Goal: Transaction & Acquisition: Download file/media

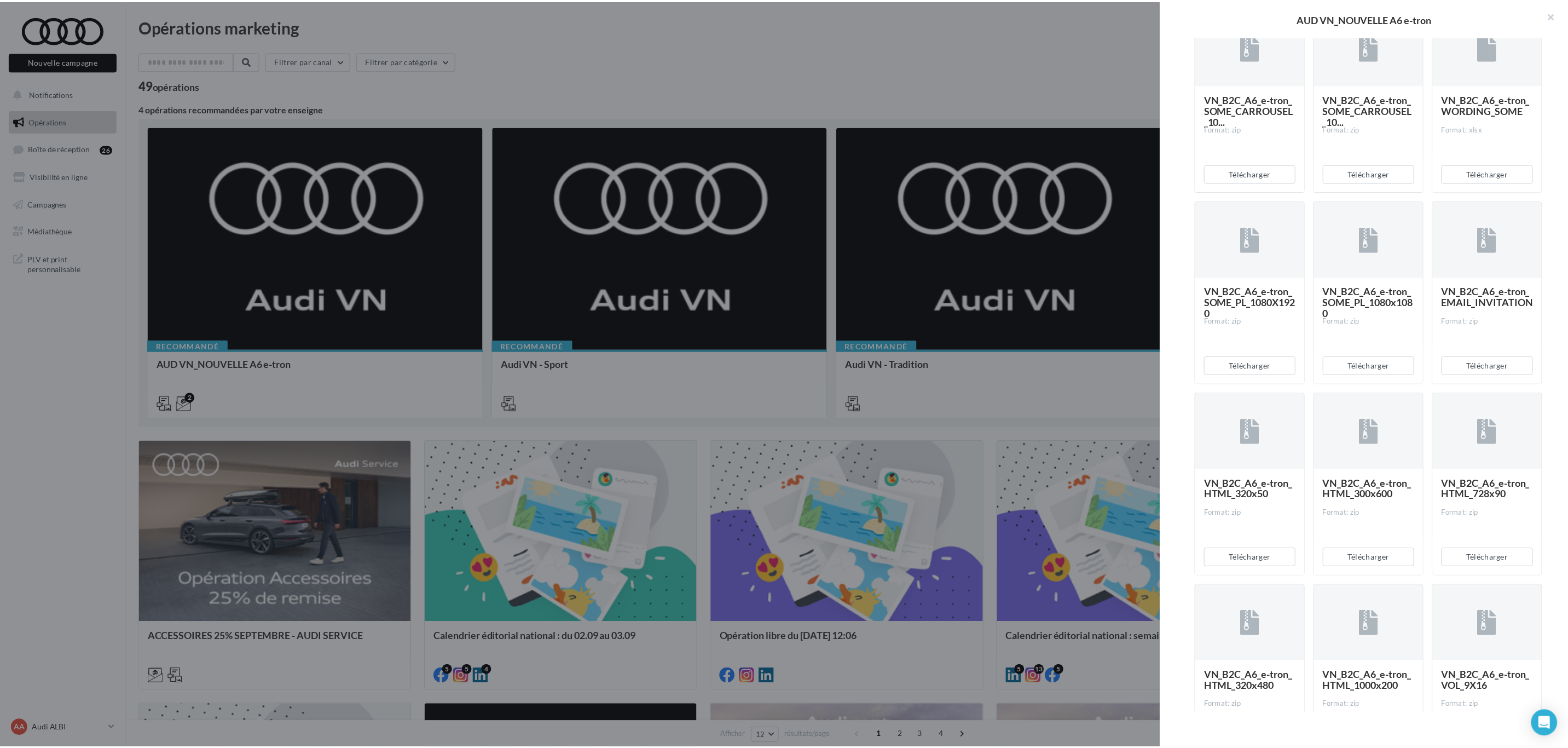
scroll to position [411, 0]
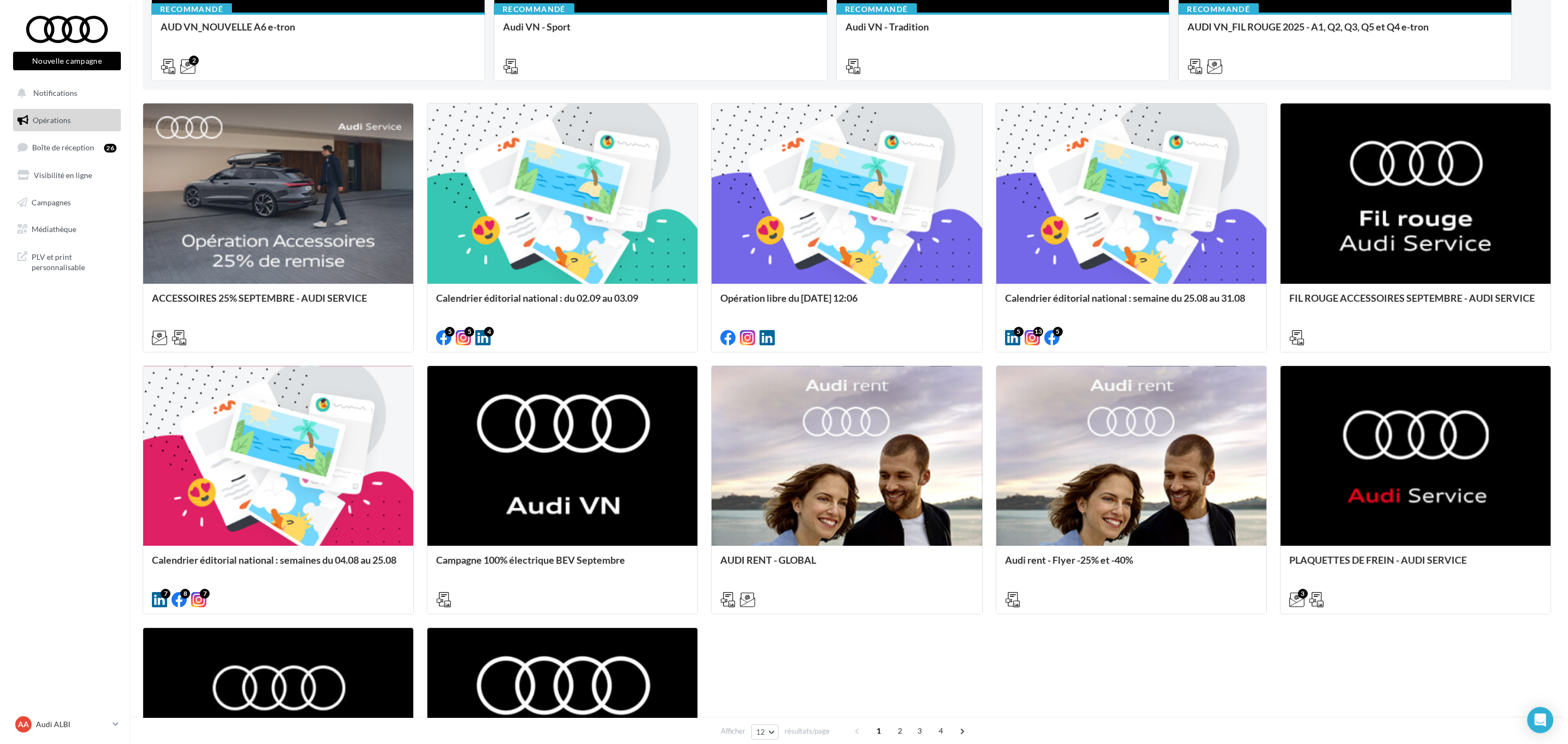
scroll to position [312, 0]
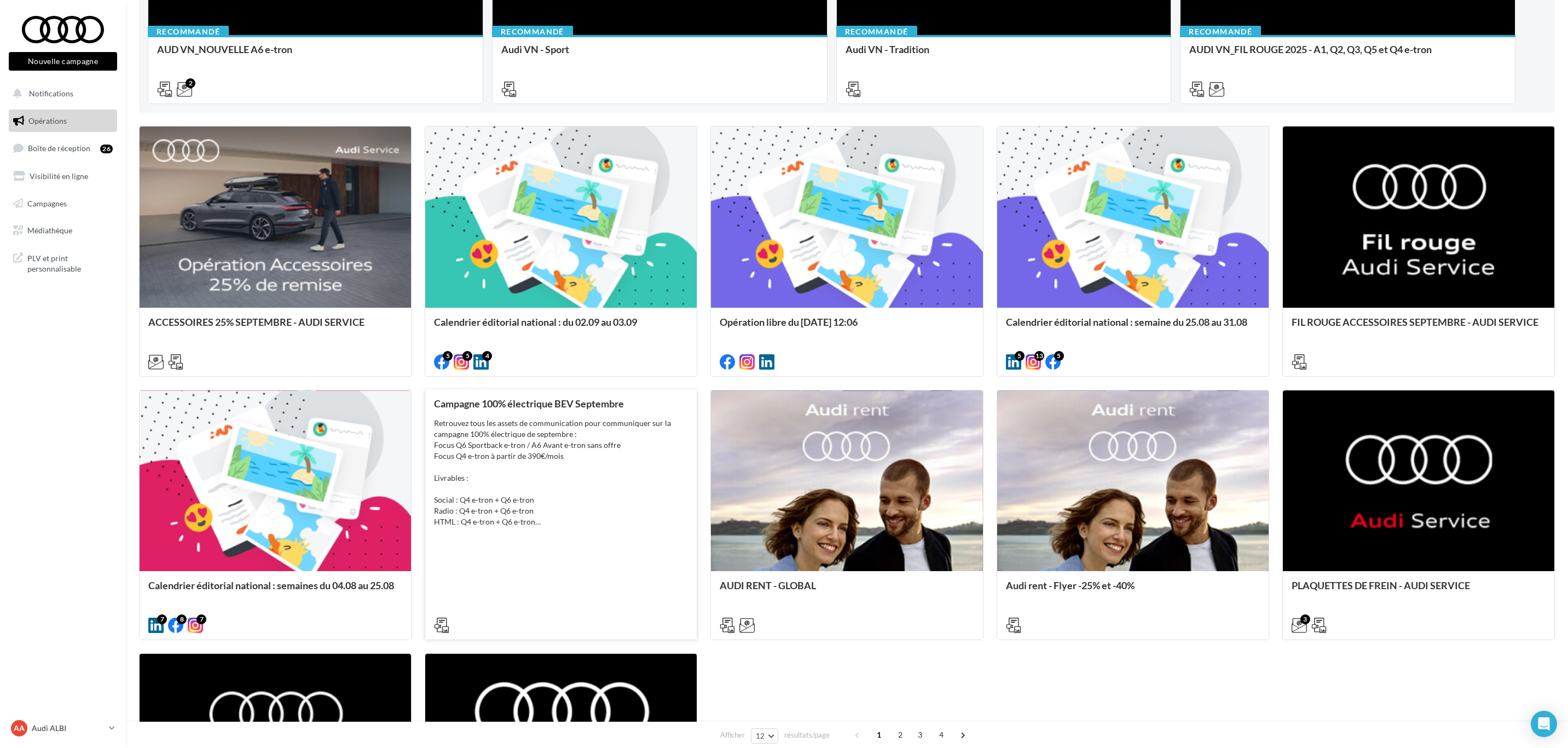
click at [549, 505] on div "Retrouvez tous les assets de communication pour communiquer sur la campagne 100…" at bounding box center [560, 472] width 254 height 110
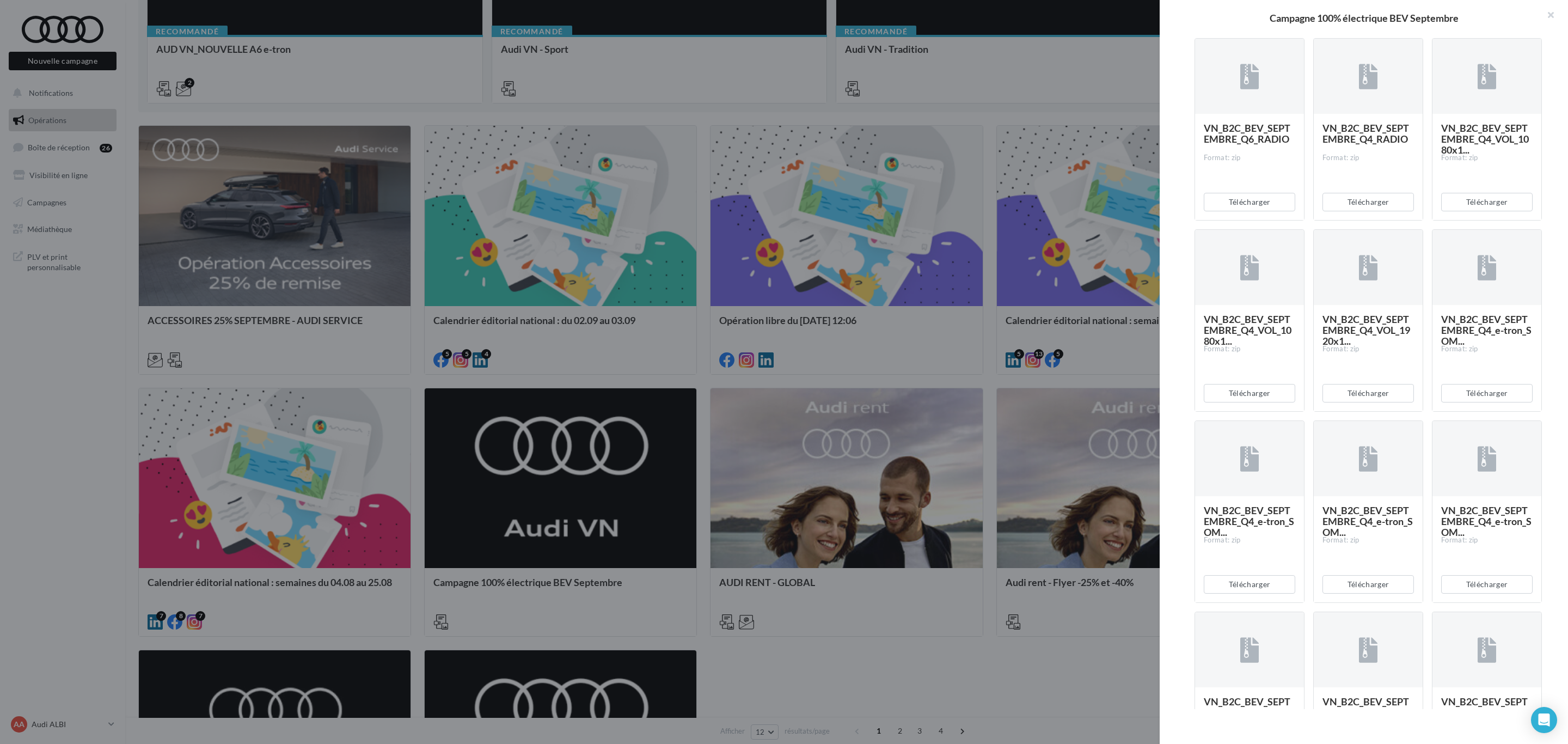
scroll to position [409, 0]
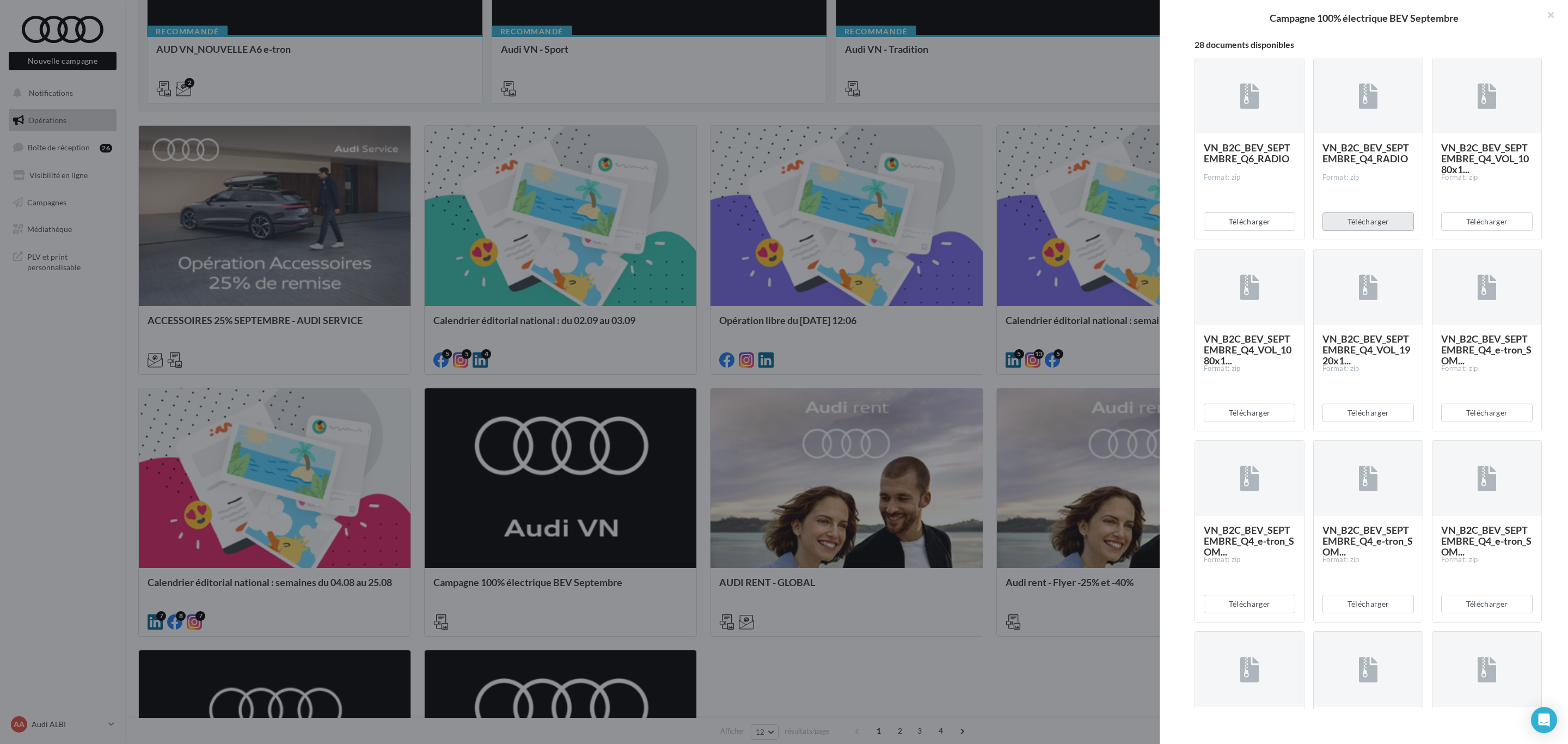
click at [1370, 231] on button "Télécharger" at bounding box center [1368, 222] width 91 height 18
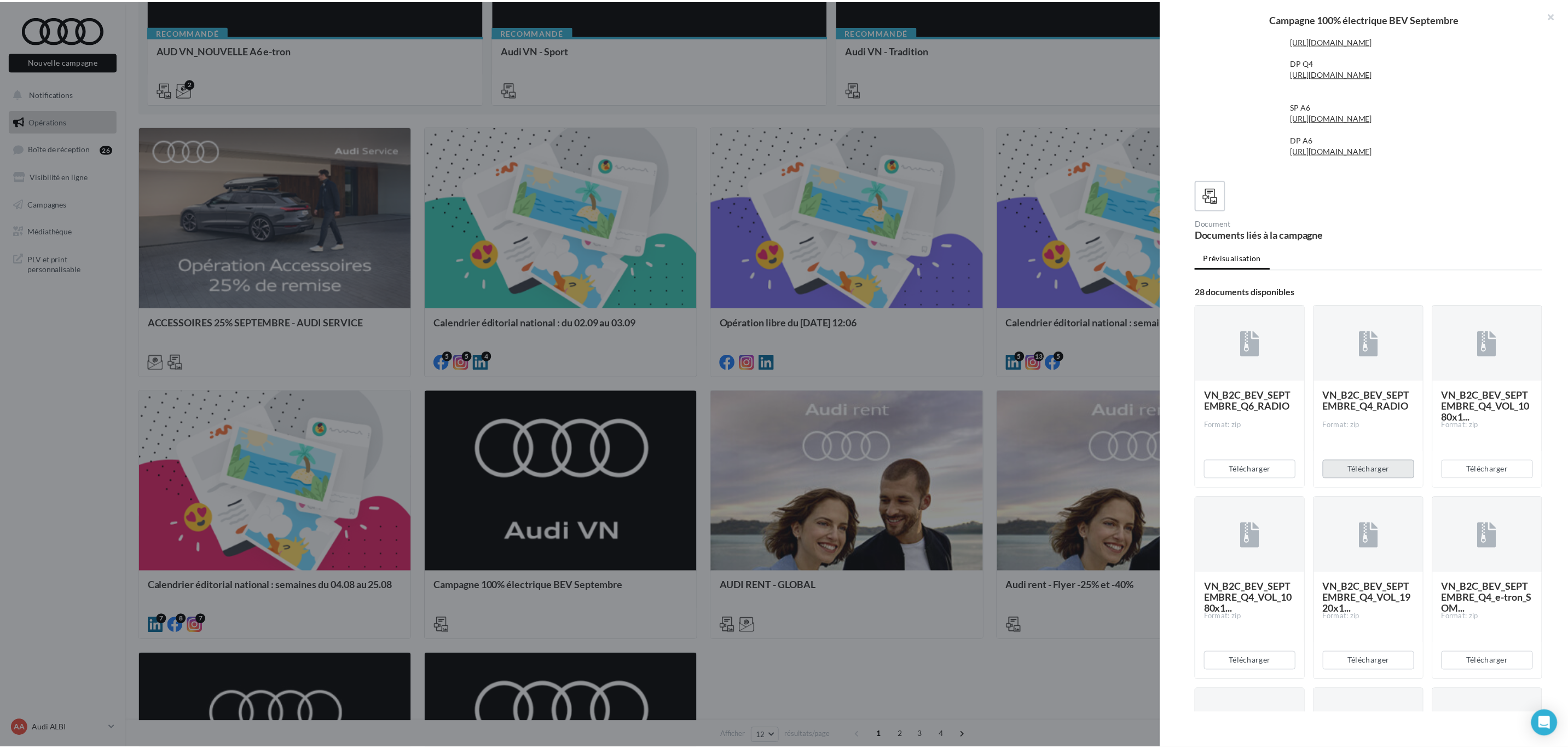
scroll to position [0, 0]
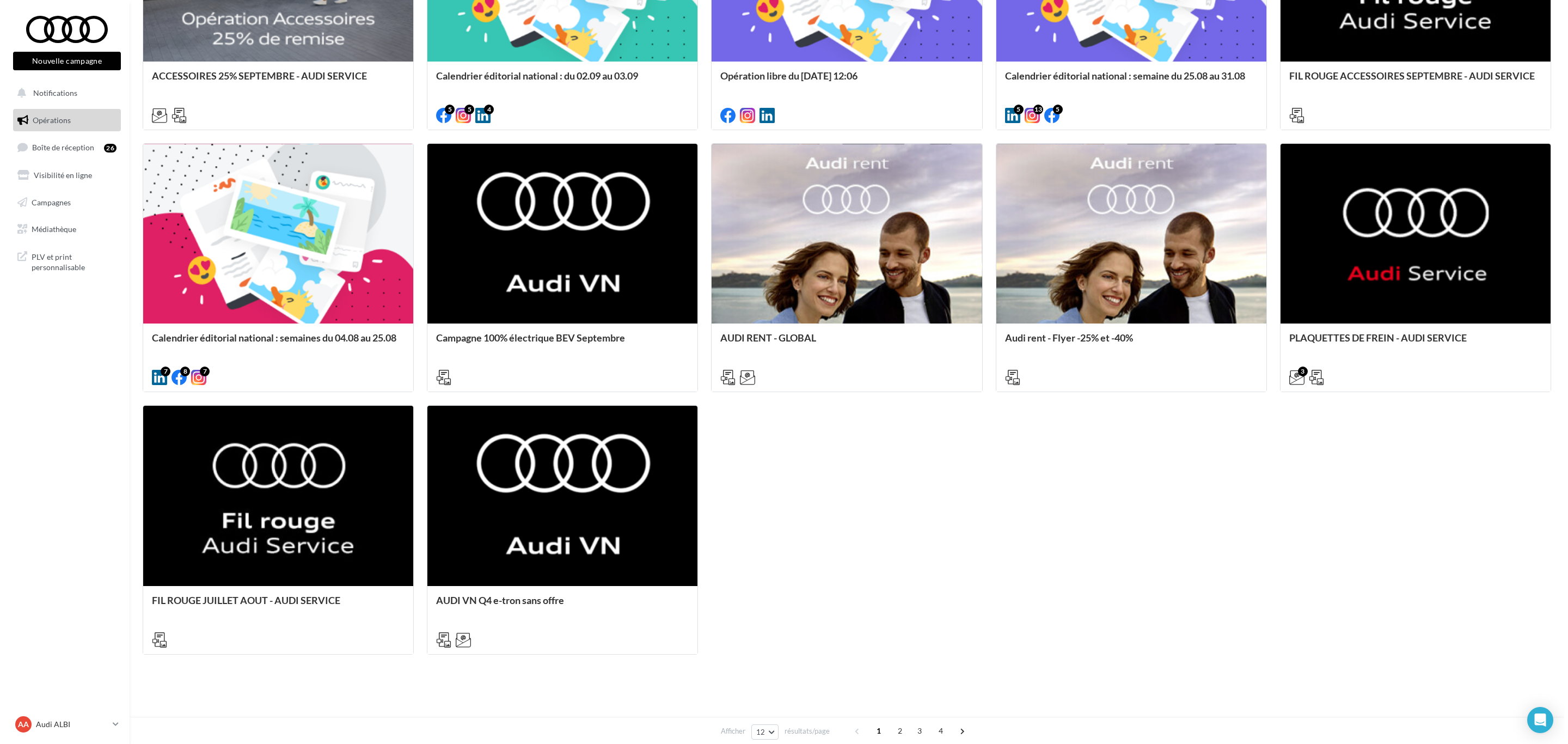
scroll to position [558, 0]
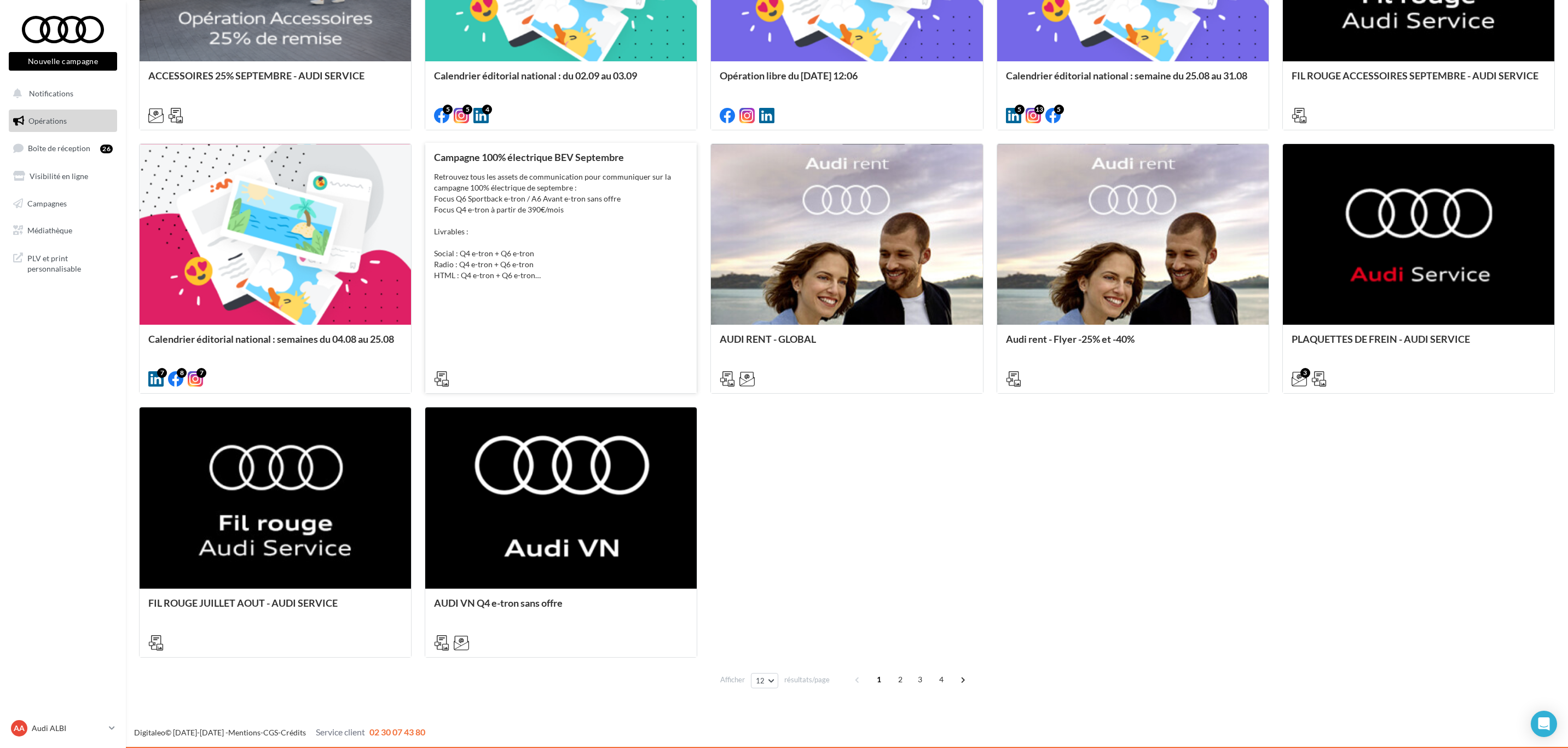
click at [657, 302] on div "Campagne 100% électrique [PERSON_NAME] Septembre Retrouvez tous les assets de c…" at bounding box center [560, 267] width 254 height 232
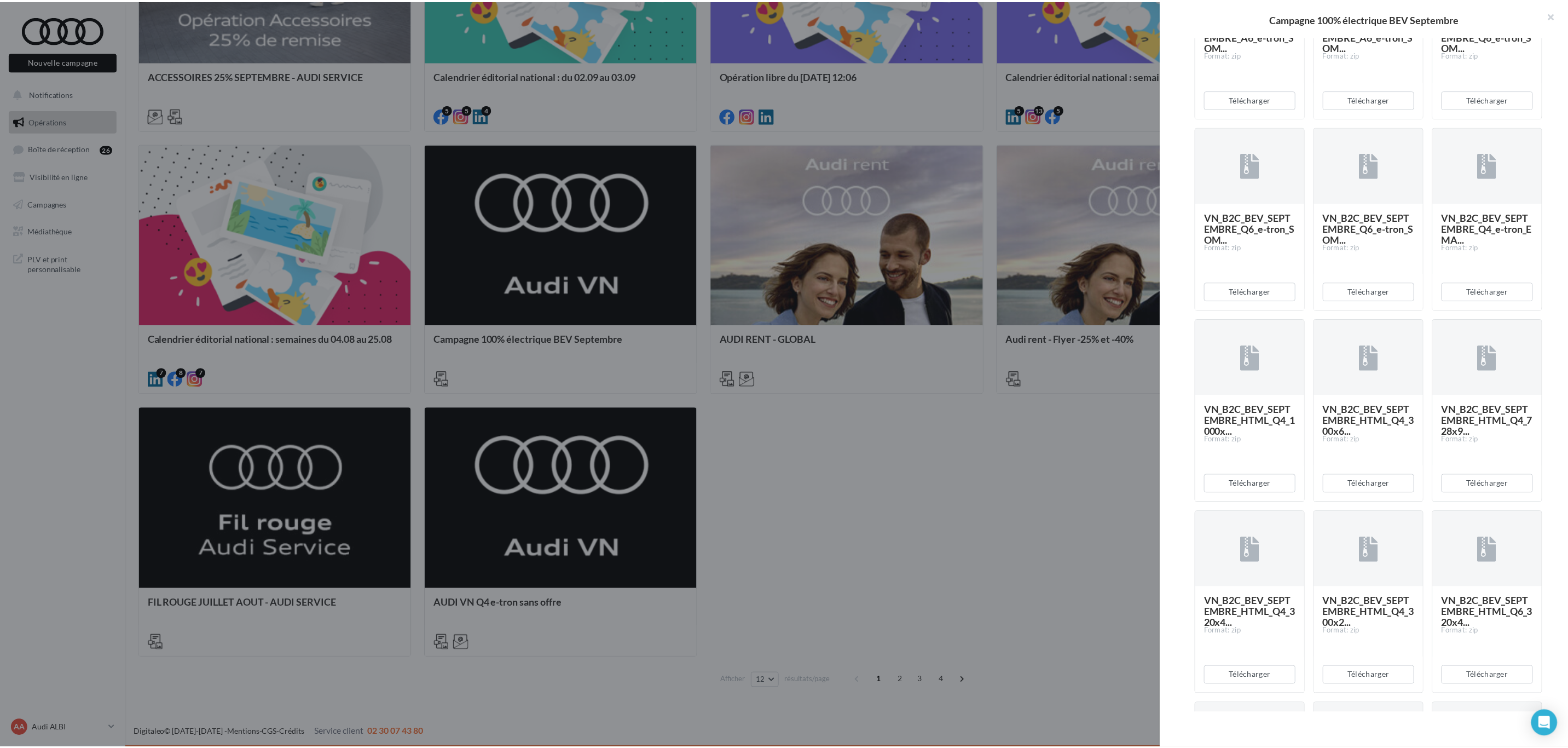
scroll to position [1314, 0]
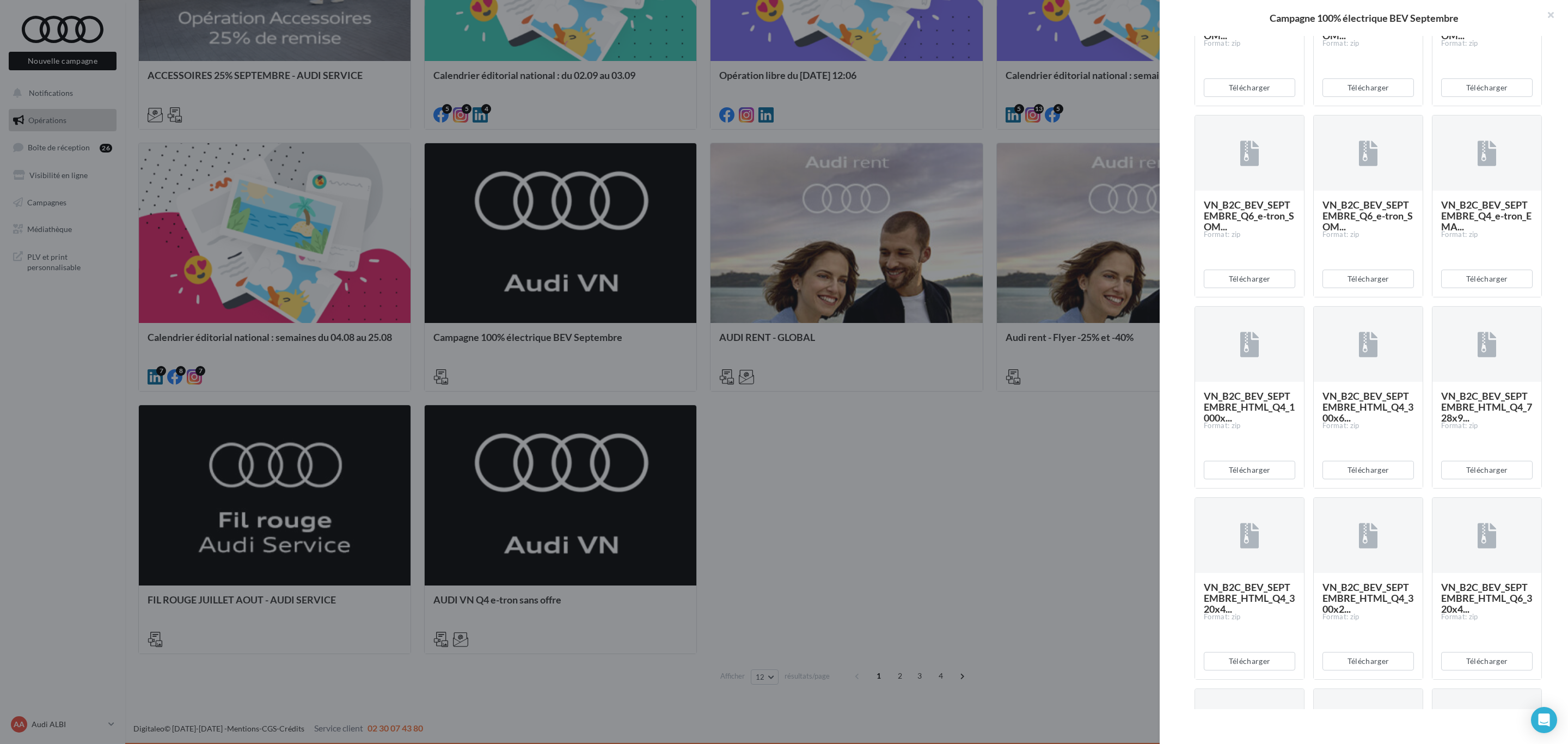
click at [947, 384] on div at bounding box center [784, 372] width 1568 height 744
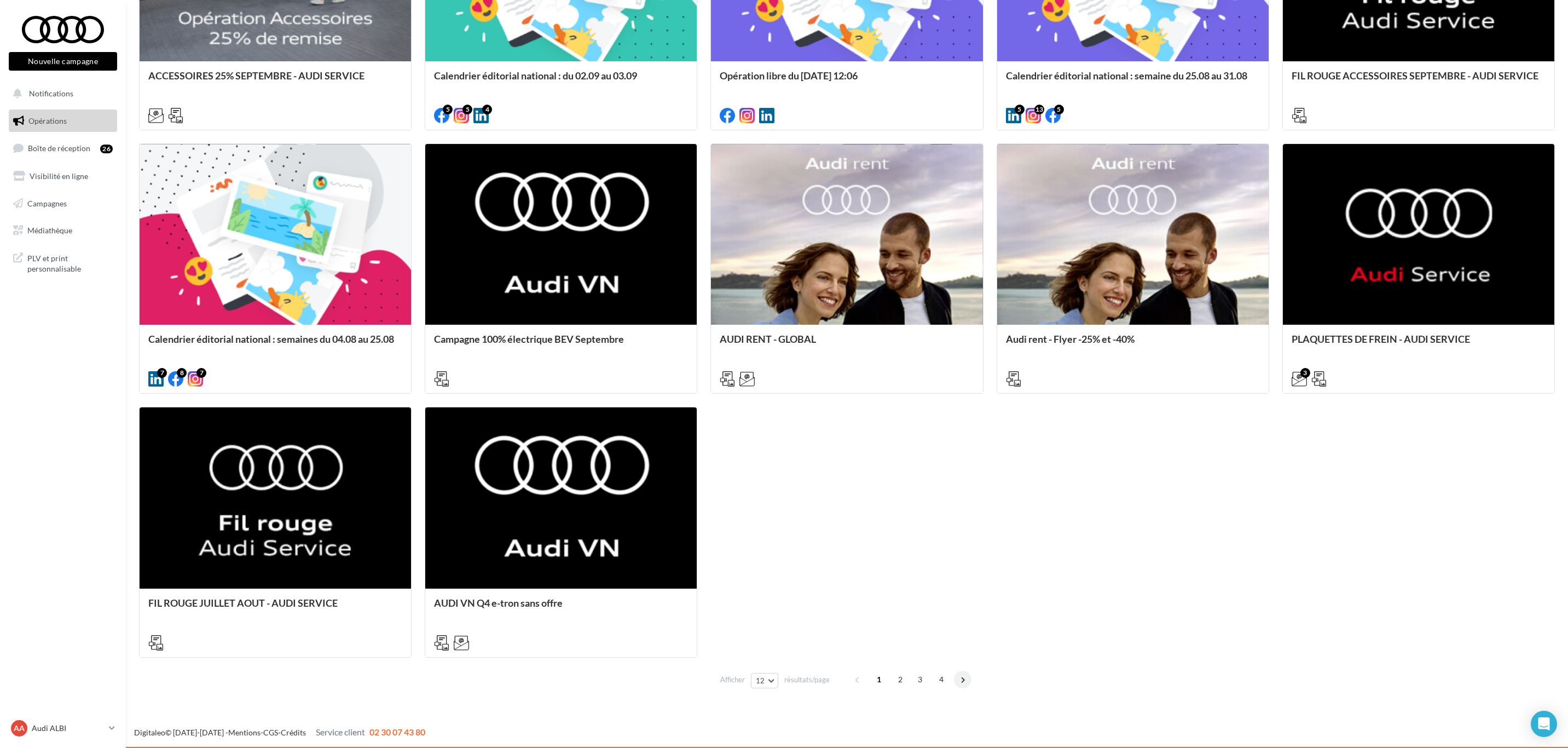
click at [962, 680] on span at bounding box center [962, 679] width 18 height 18
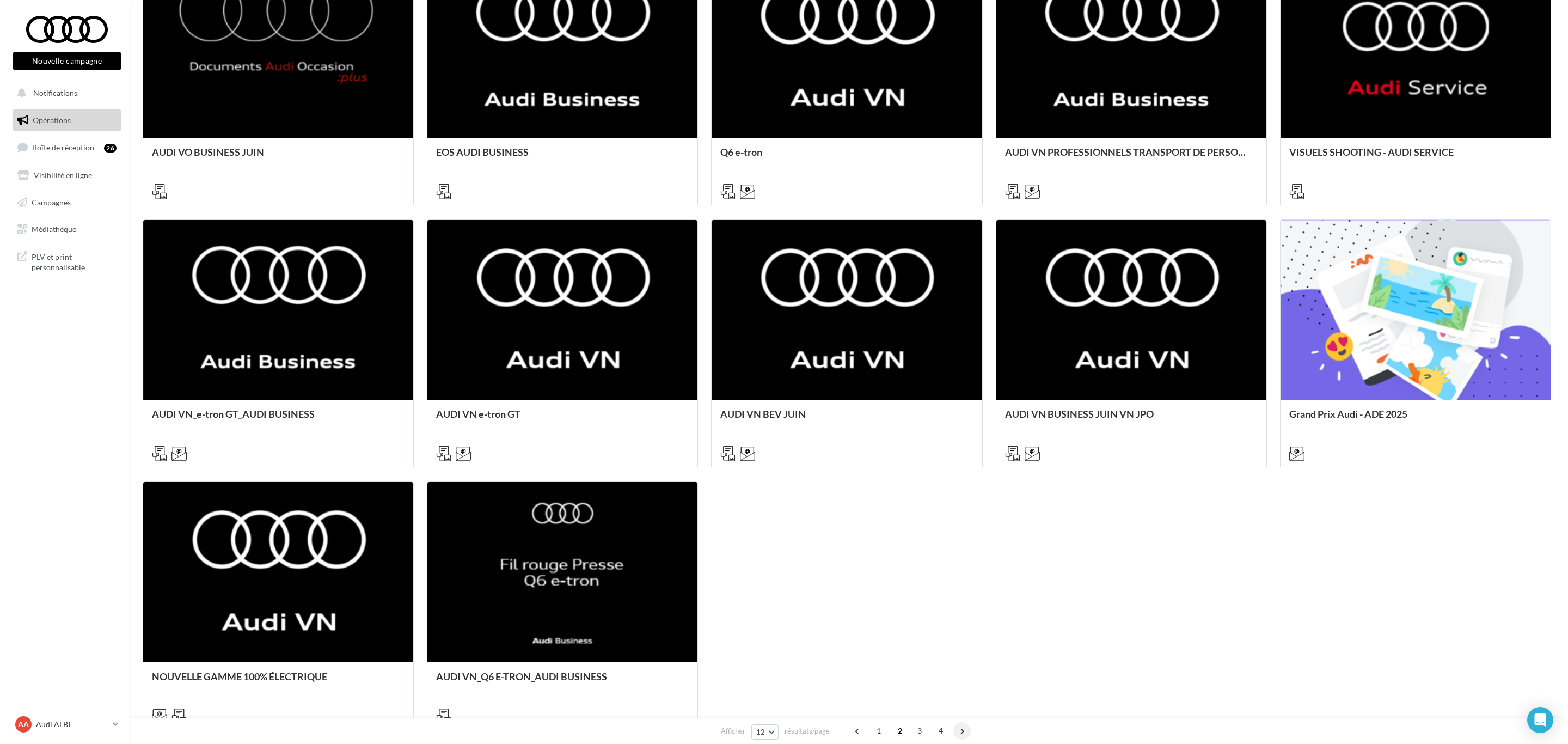
scroll to position [395, 0]
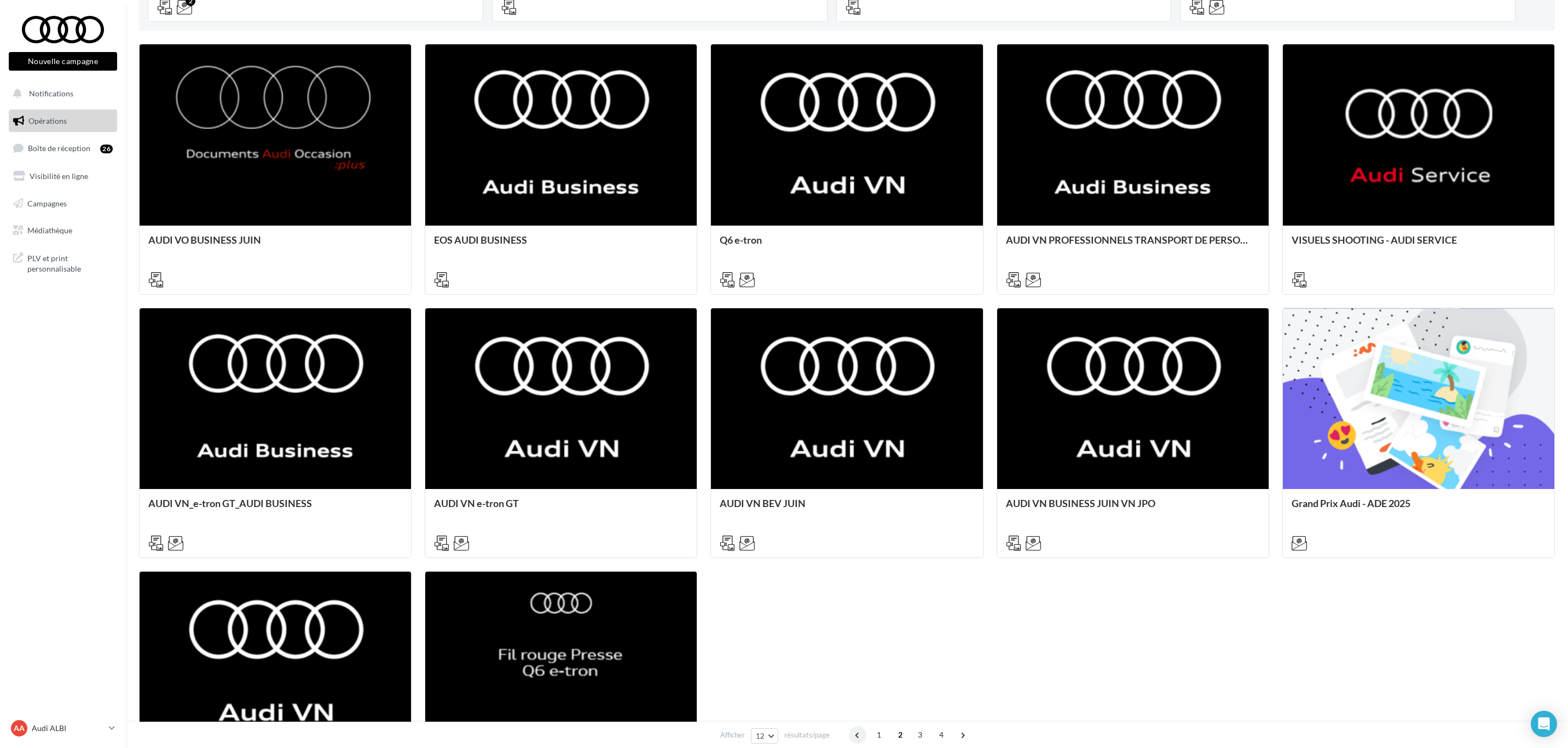
click at [854, 735] on span at bounding box center [857, 735] width 18 height 18
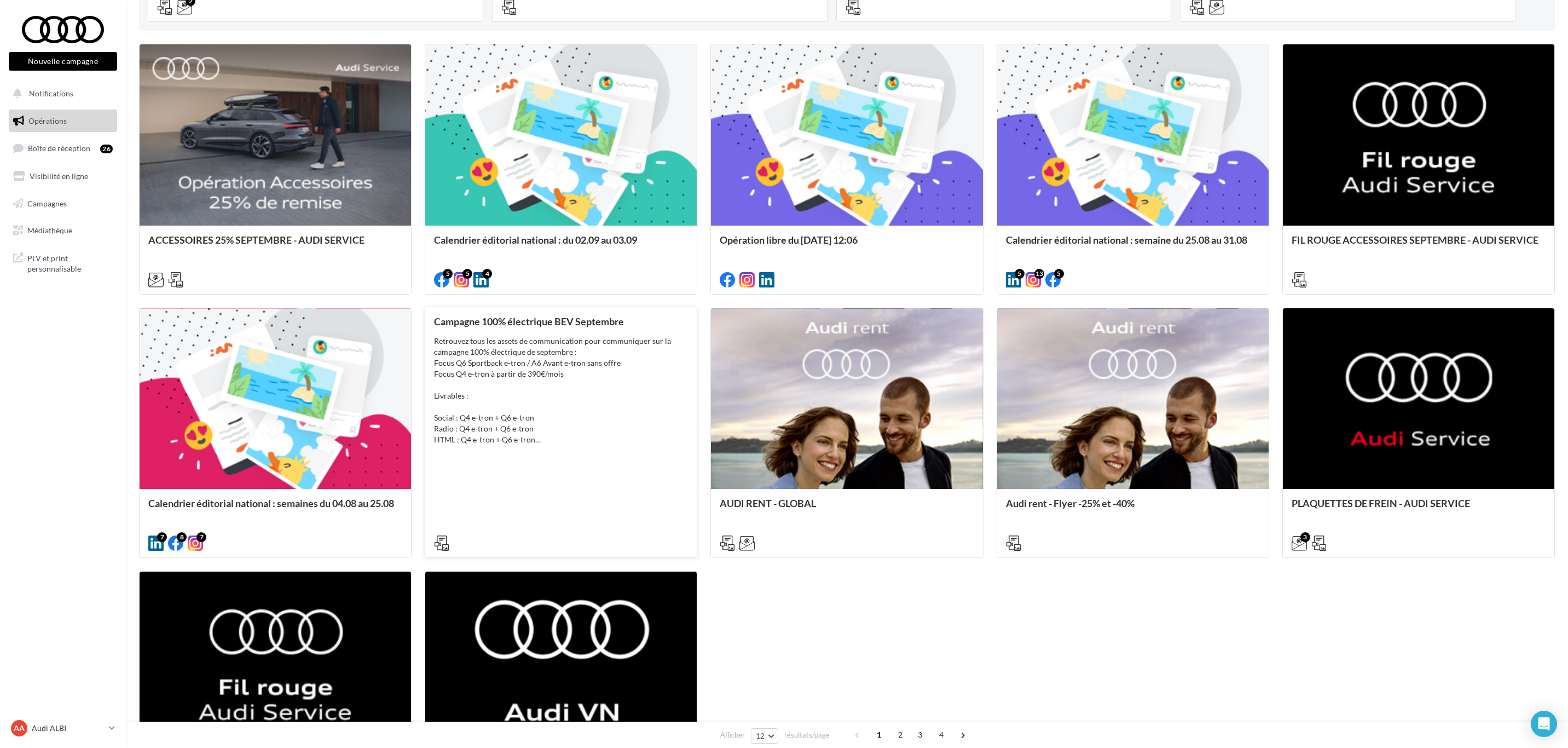
click at [545, 397] on div "Retrouvez tous les assets de communication pour communiquer sur la campagne 100…" at bounding box center [560, 390] width 254 height 110
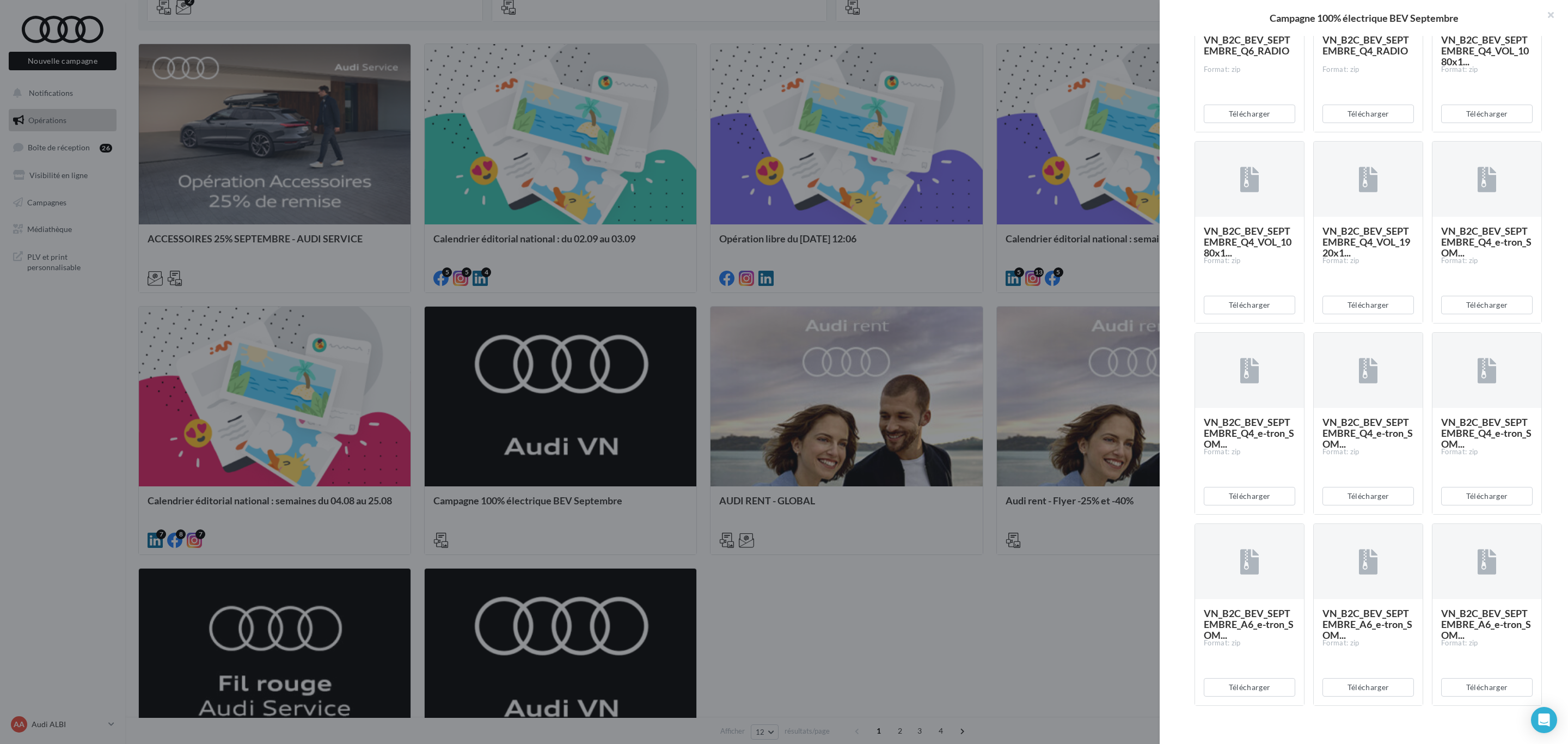
scroll to position [572, 0]
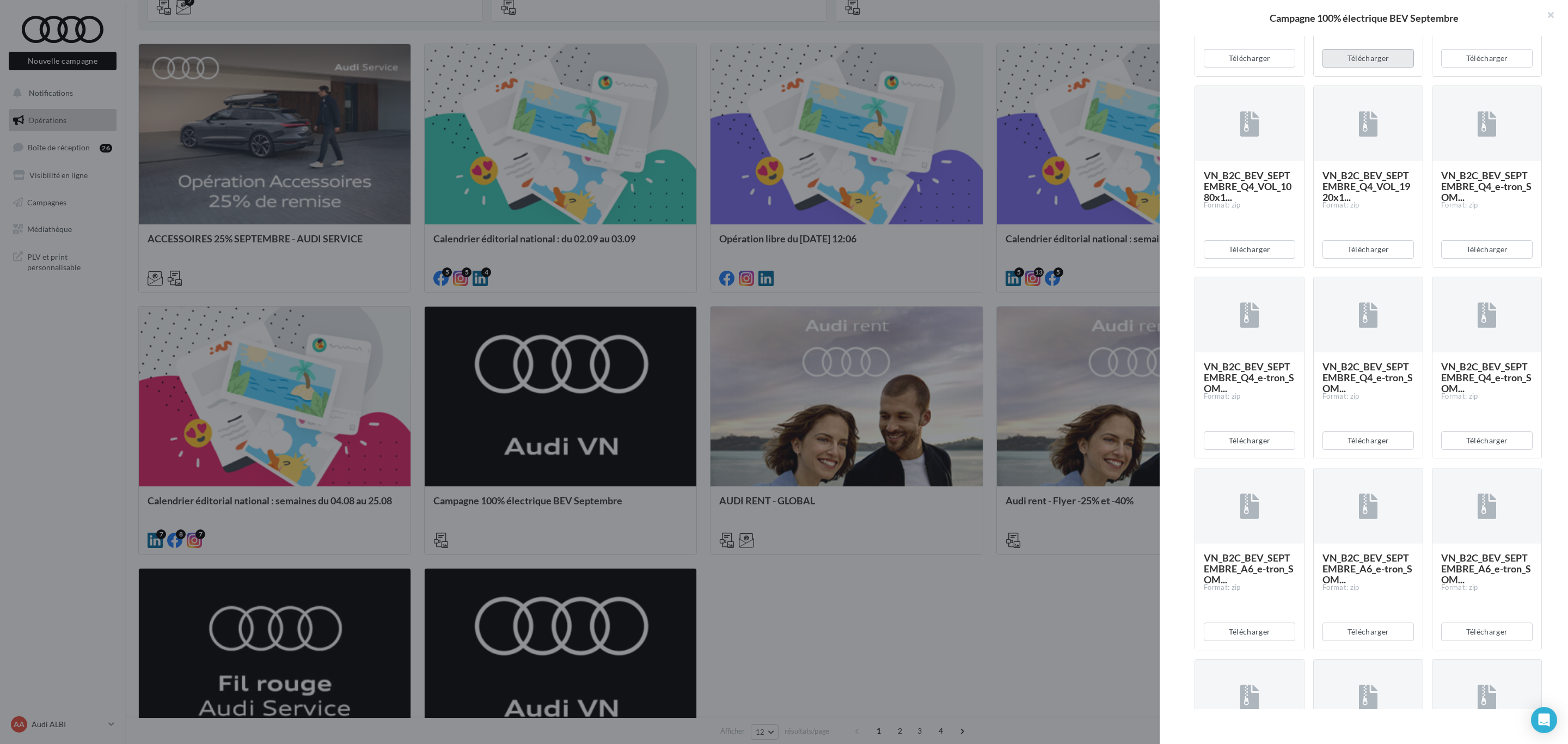
click at [1374, 68] on button "Télécharger" at bounding box center [1368, 58] width 91 height 18
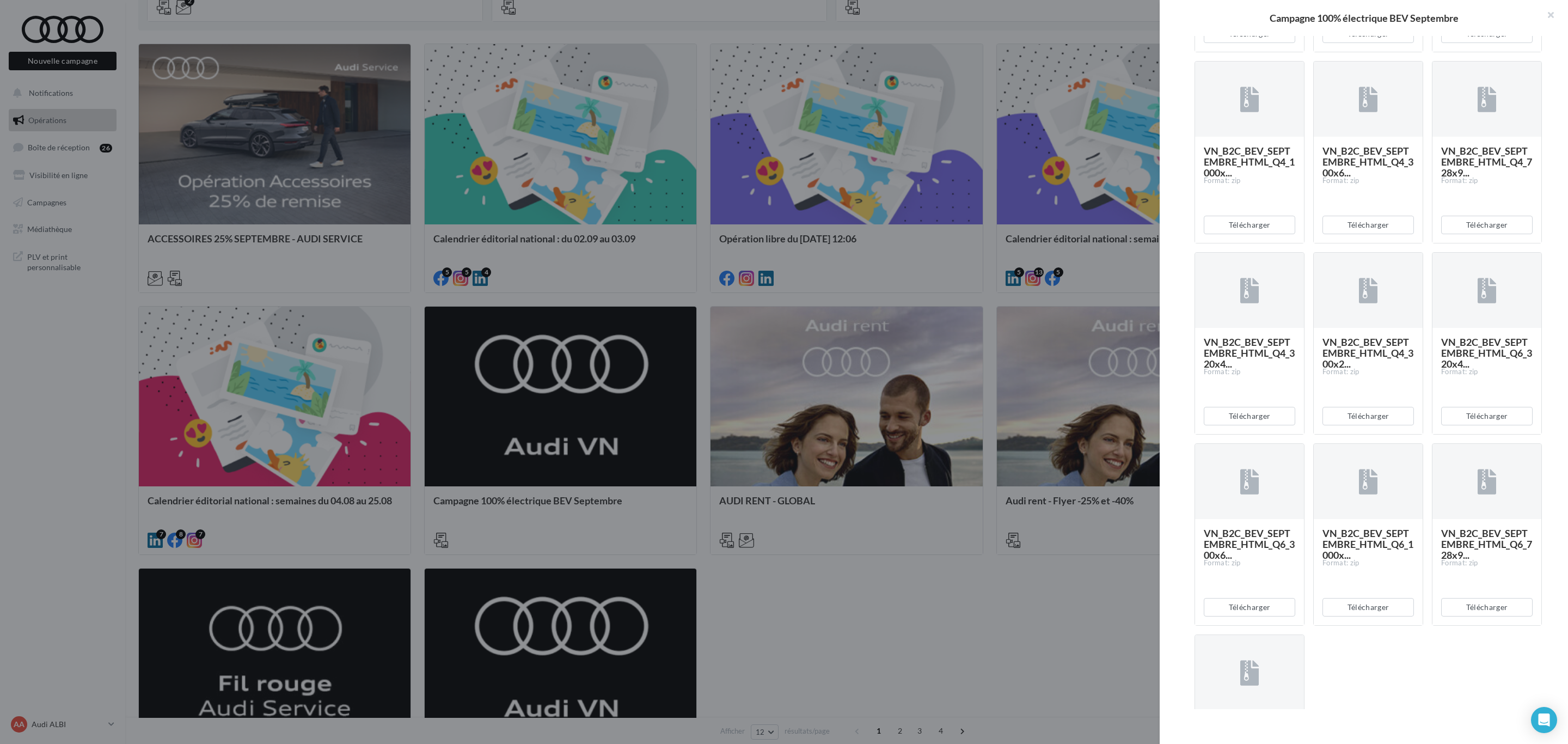
scroll to position [1634, 0]
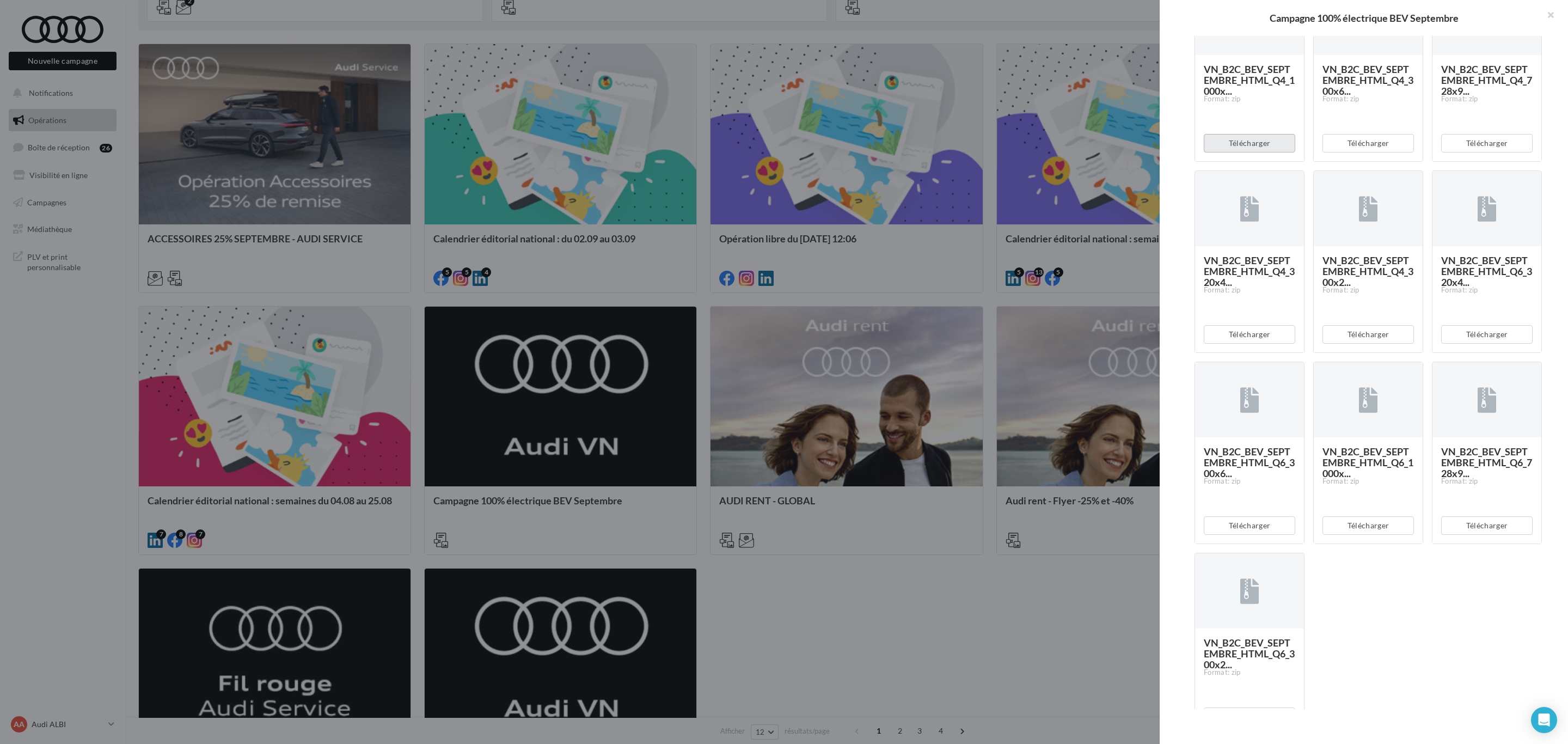
click at [1248, 152] on button "Télécharger" at bounding box center [1250, 143] width 91 height 18
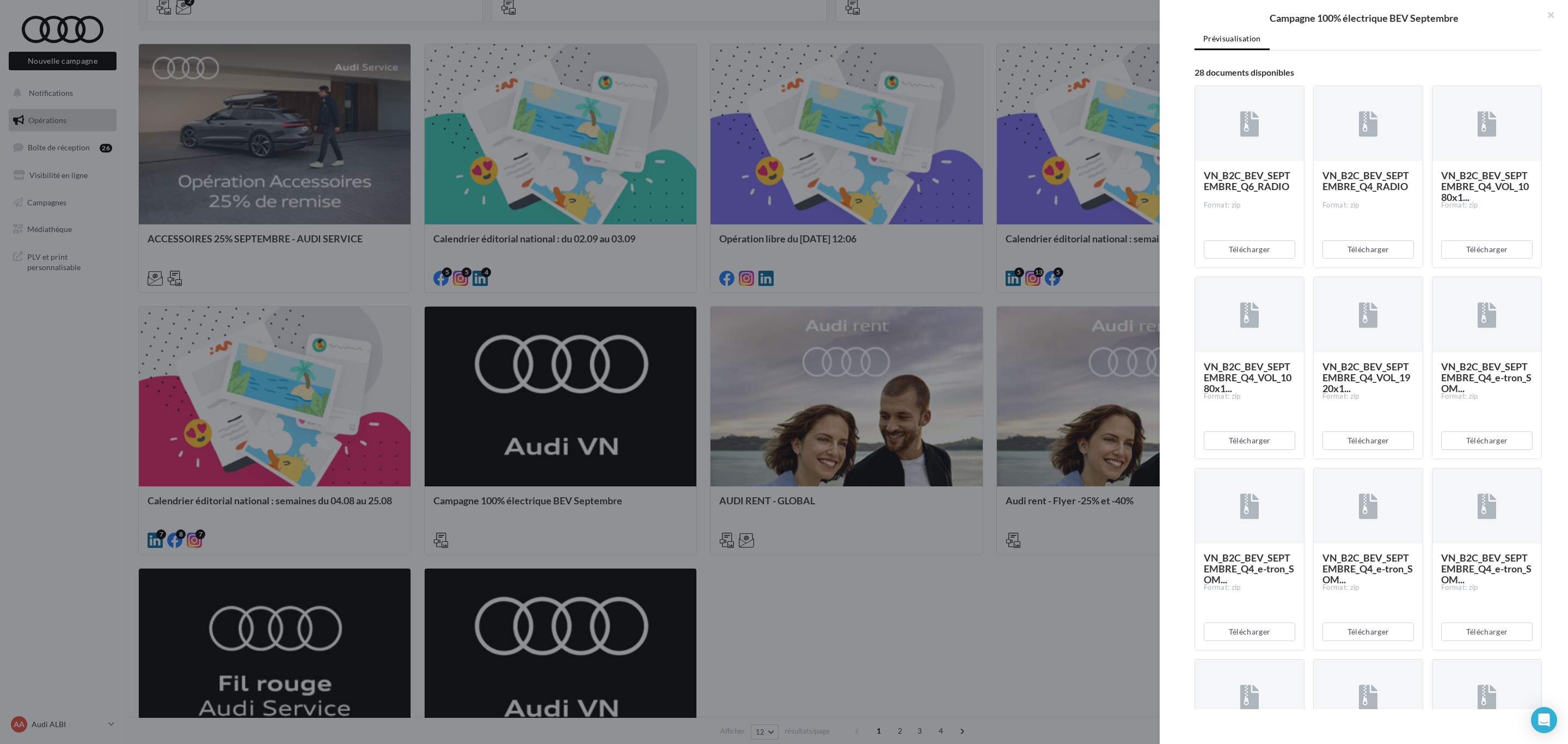
scroll to position [409, 0]
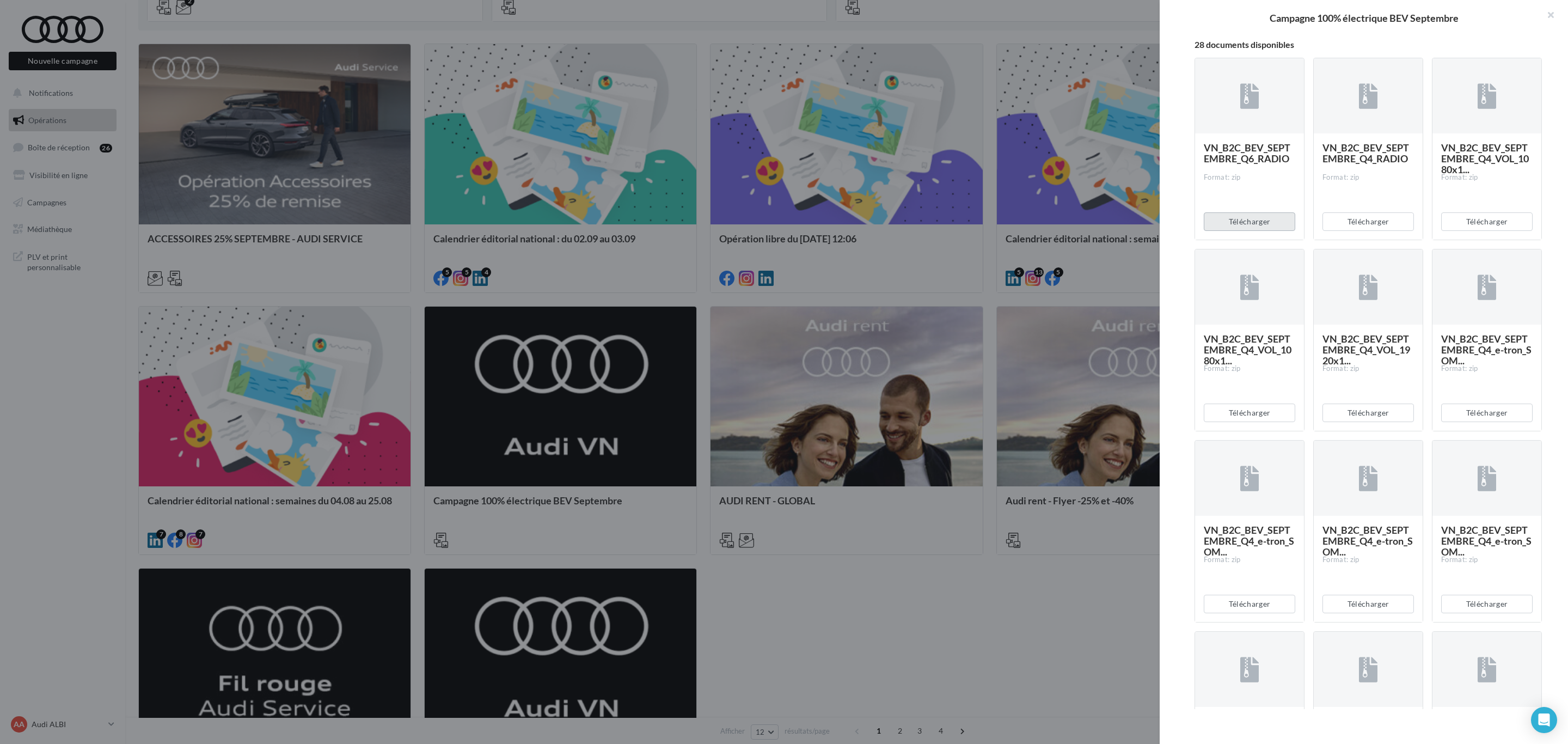
click at [1250, 231] on button "Télécharger" at bounding box center [1250, 222] width 91 height 18
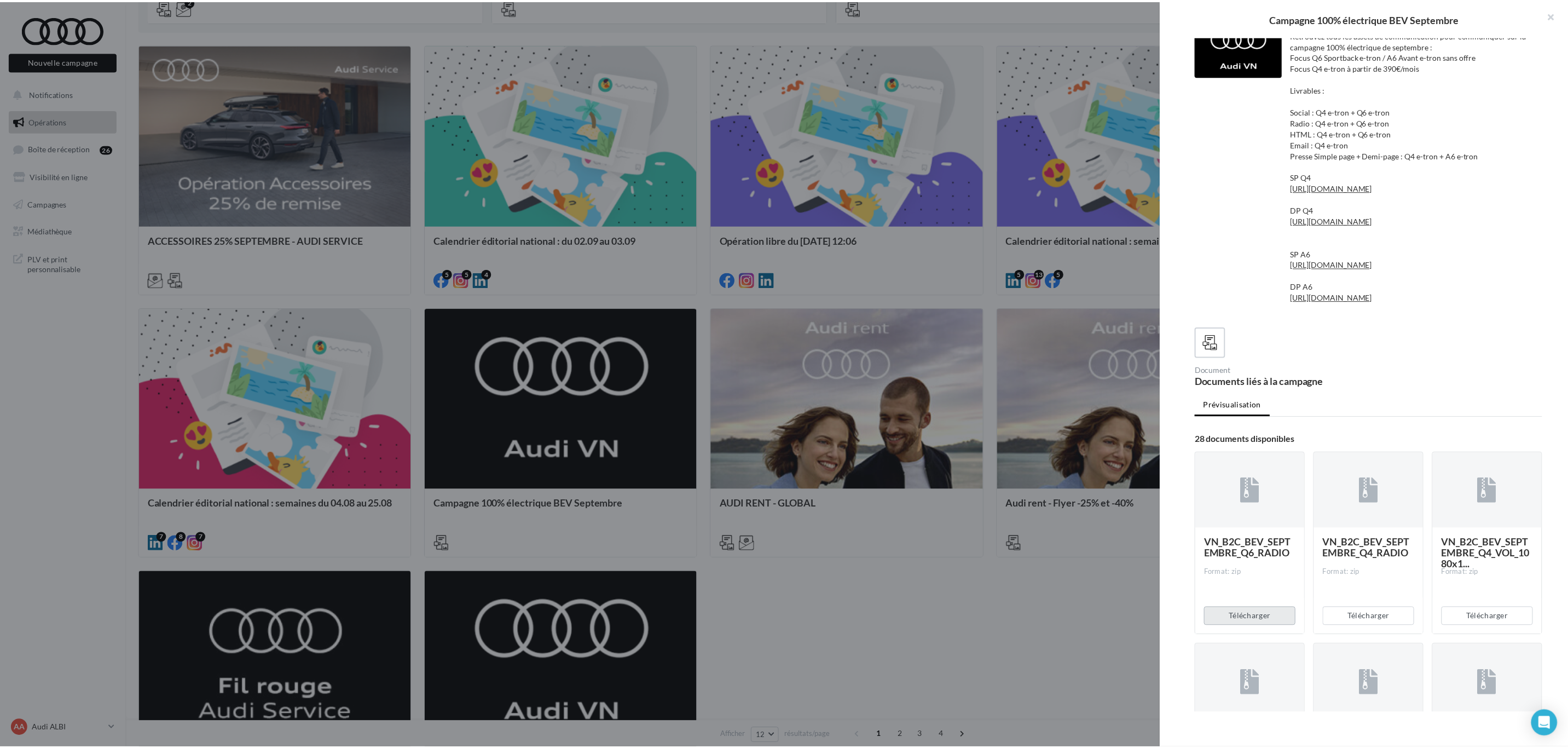
scroll to position [0, 0]
